Goal: Check status: Check status

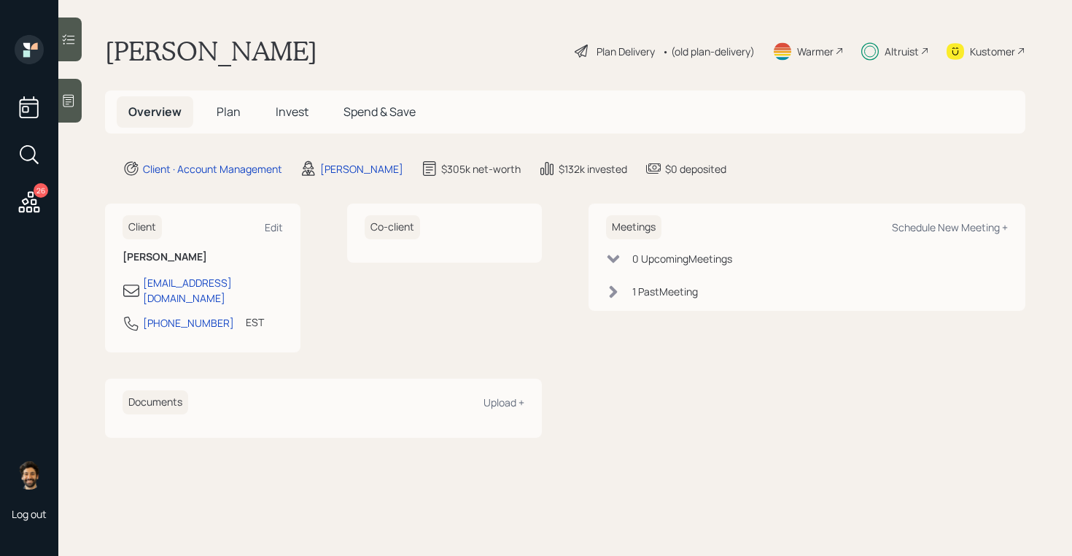
click at [292, 111] on span "Invest" at bounding box center [292, 112] width 33 height 16
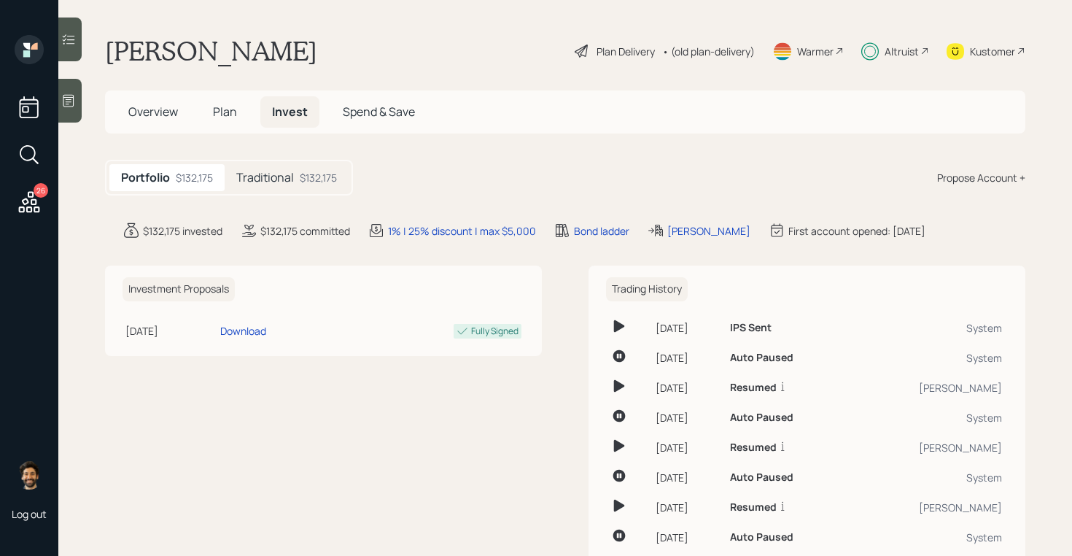
click at [260, 176] on h5 "Traditional" at bounding box center [265, 178] width 58 height 14
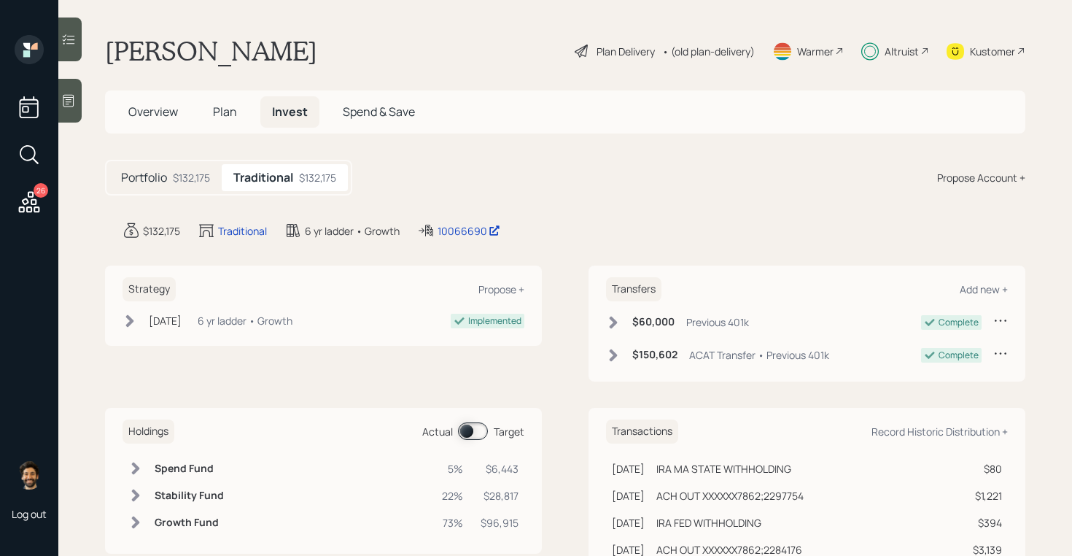
click at [464, 428] on span at bounding box center [473, 430] width 30 height 17
click at [477, 429] on span at bounding box center [473, 430] width 30 height 17
click at [908, 48] on div "Altruist" at bounding box center [901, 51] width 34 height 15
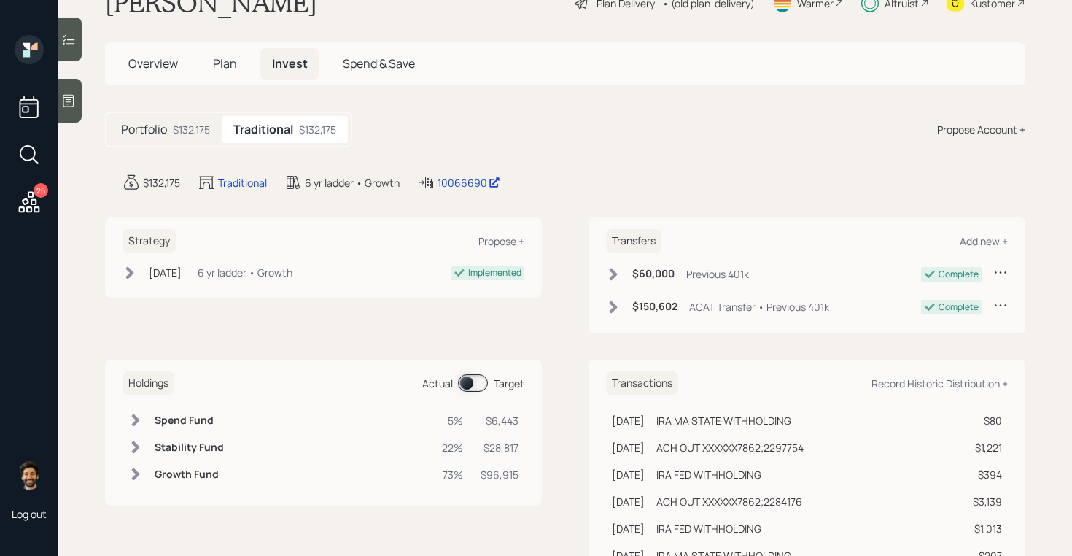
scroll to position [51, 0]
